Goal: Task Accomplishment & Management: Manage account settings

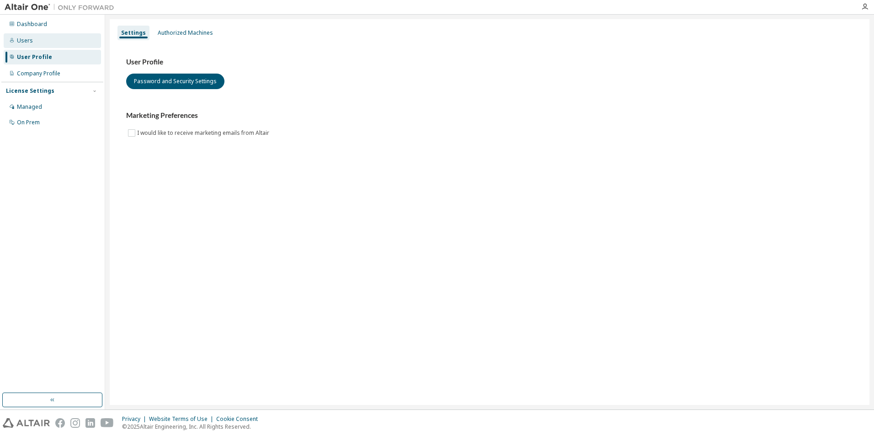
click at [23, 37] on div "Users" at bounding box center [25, 40] width 16 height 7
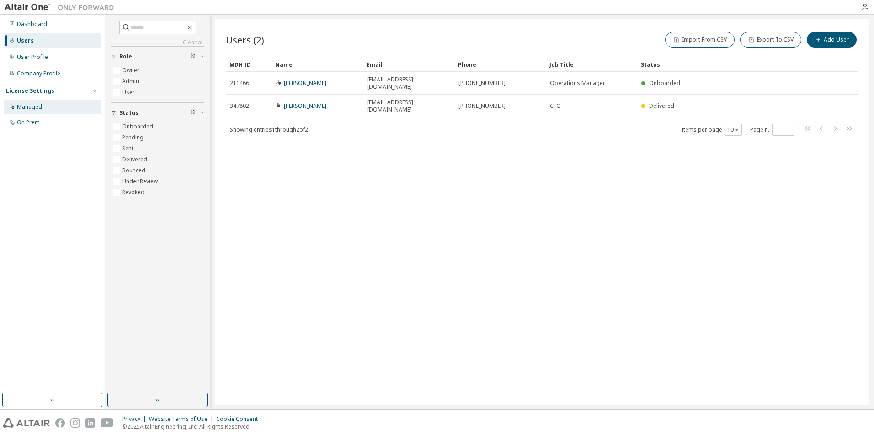
click at [27, 107] on div "Managed" at bounding box center [29, 106] width 25 height 7
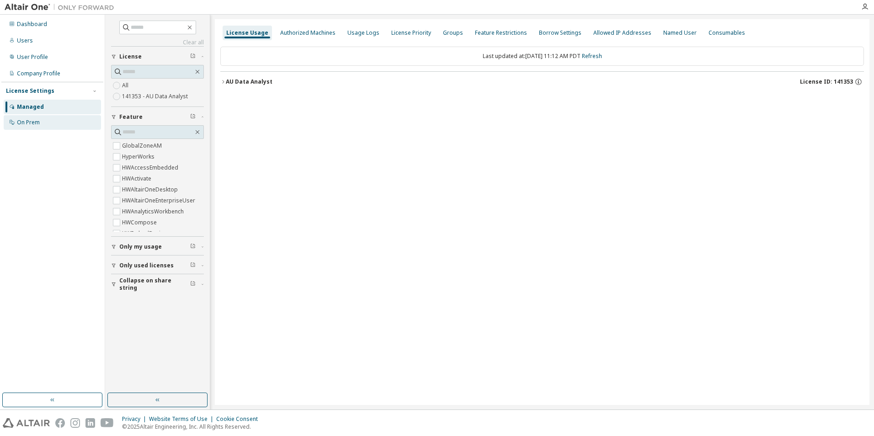
click at [27, 127] on div "On Prem" at bounding box center [52, 122] width 97 height 15
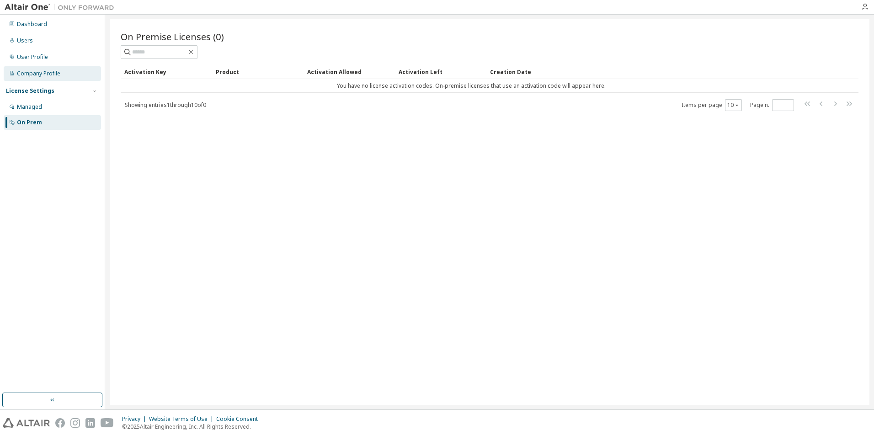
click at [29, 74] on div "Company Profile" at bounding box center [38, 73] width 43 height 7
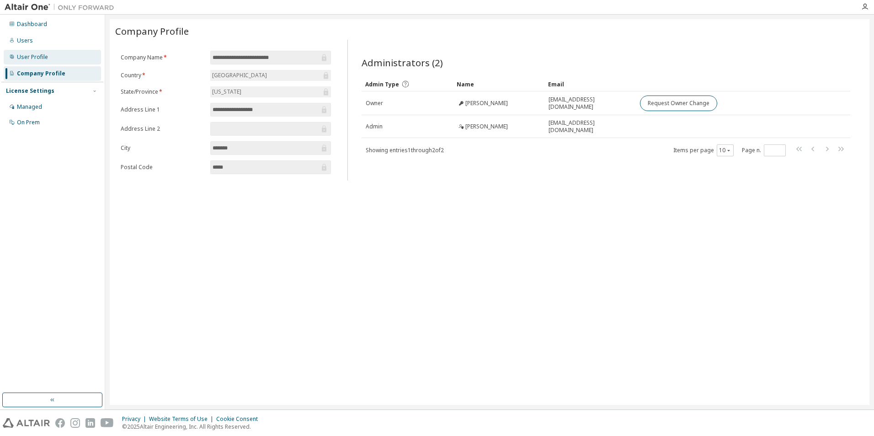
click at [26, 55] on div "User Profile" at bounding box center [32, 56] width 31 height 7
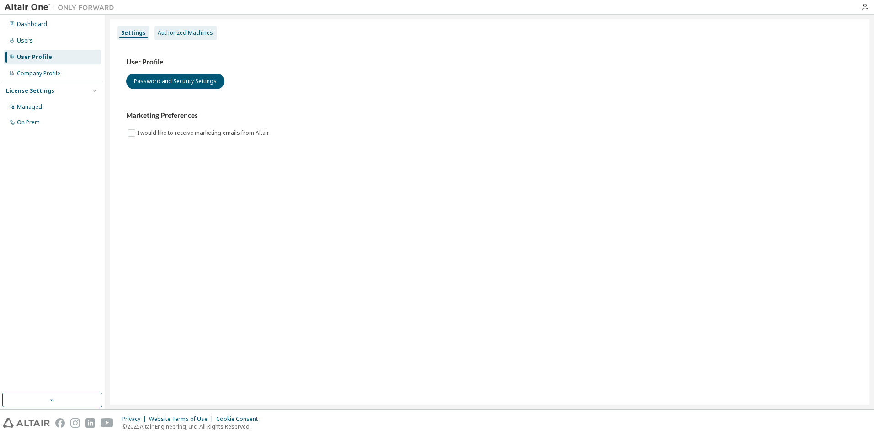
click at [186, 36] on div "Authorized Machines" at bounding box center [185, 32] width 55 height 7
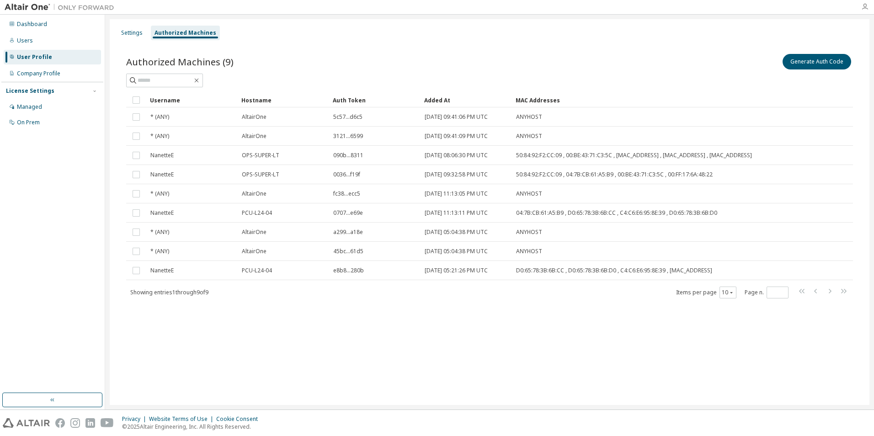
click at [864, 5] on icon "button" at bounding box center [864, 6] width 7 height 7
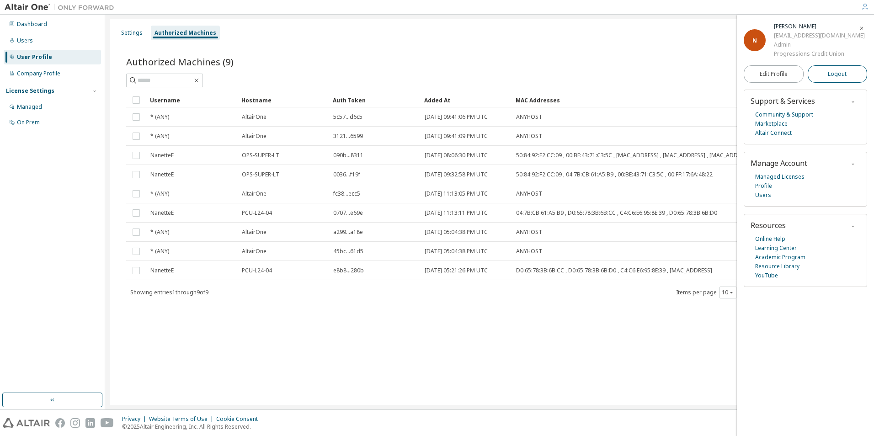
click at [849, 74] on button "Logout" at bounding box center [838, 73] width 60 height 17
